Goal: Task Accomplishment & Management: Use online tool/utility

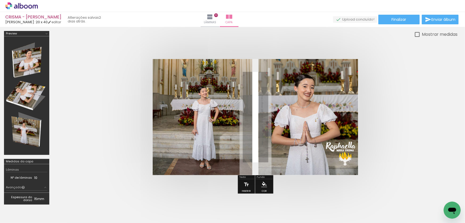
click at [261, 136] on span "Minha Crisma na Paróquia [GEOGRAPHIC_DATA] - Mooca [DATE]" at bounding box center [262, 117] width 3 height 55
click at [256, 135] on quentale-selection at bounding box center [257, 117] width 19 height 50
type input "Rouge Script"
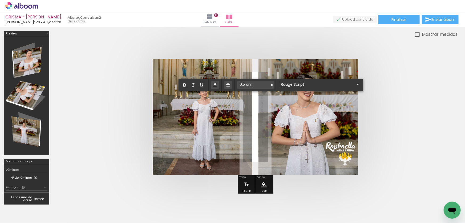
drag, startPoint x: 256, startPoint y: 97, endPoint x: 256, endPoint y: 108, distance: 11.5
click at [261, 111] on span "Minha Crisma na Paróquia [GEOGRAPHIC_DATA] - Mooca [DATE]" at bounding box center [262, 117] width 3 height 55
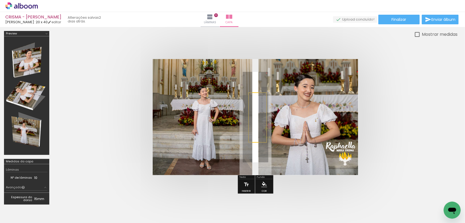
click at [256, 112] on quentale-selection at bounding box center [257, 117] width 19 height 50
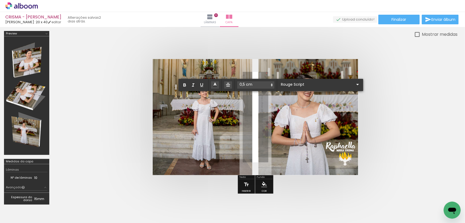
drag, startPoint x: 255, startPoint y: 96, endPoint x: 256, endPoint y: 140, distance: 43.5
click at [256, 140] on album-spread at bounding box center [256, 117] width 206 height 116
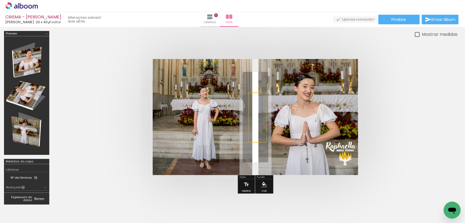
click at [29, 7] on icon at bounding box center [21, 5] width 33 height 7
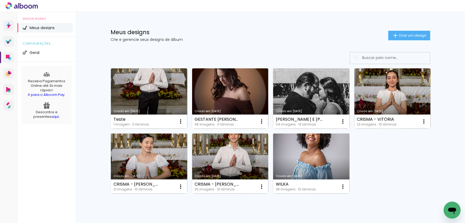
click at [390, 98] on link "Criado em [DATE]" at bounding box center [393, 98] width 77 height 60
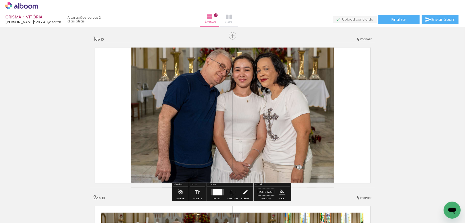
click at [232, 18] on iron-icon at bounding box center [229, 17] width 6 height 6
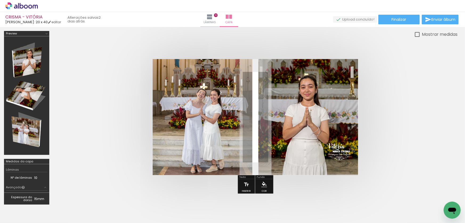
click at [25, 5] on icon at bounding box center [26, 7] width 4 height 4
